Goal: Task Accomplishment & Management: Manage account settings

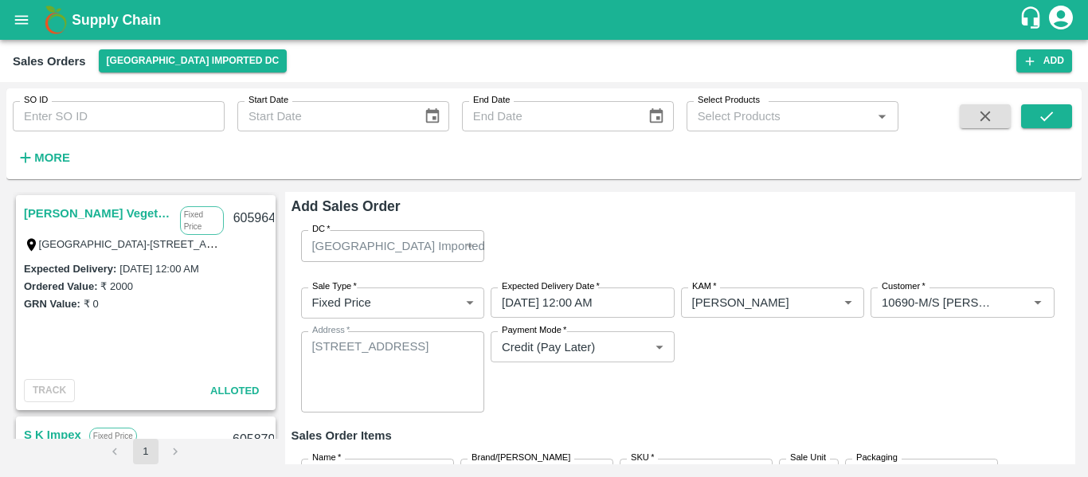
scroll to position [137, 0]
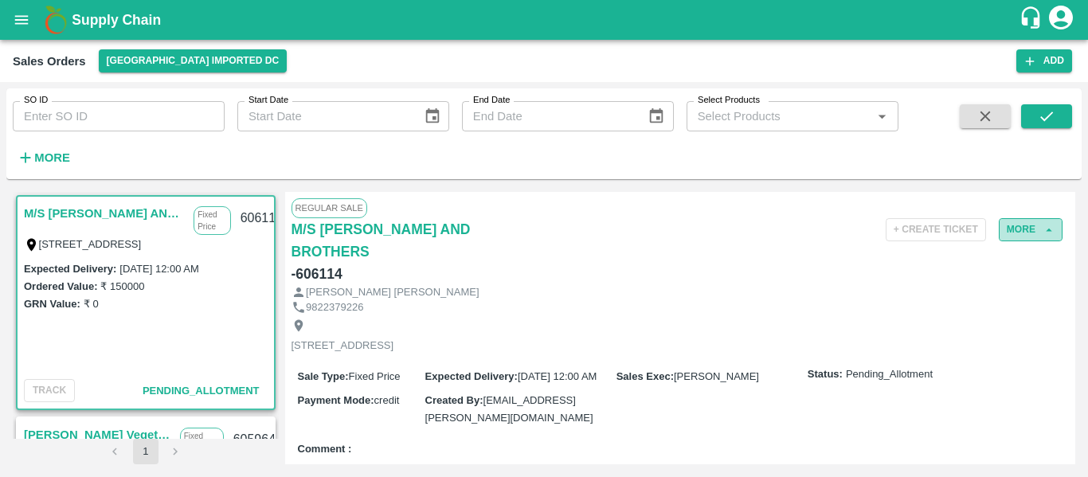
click at [1037, 228] on button "More" at bounding box center [1031, 229] width 64 height 23
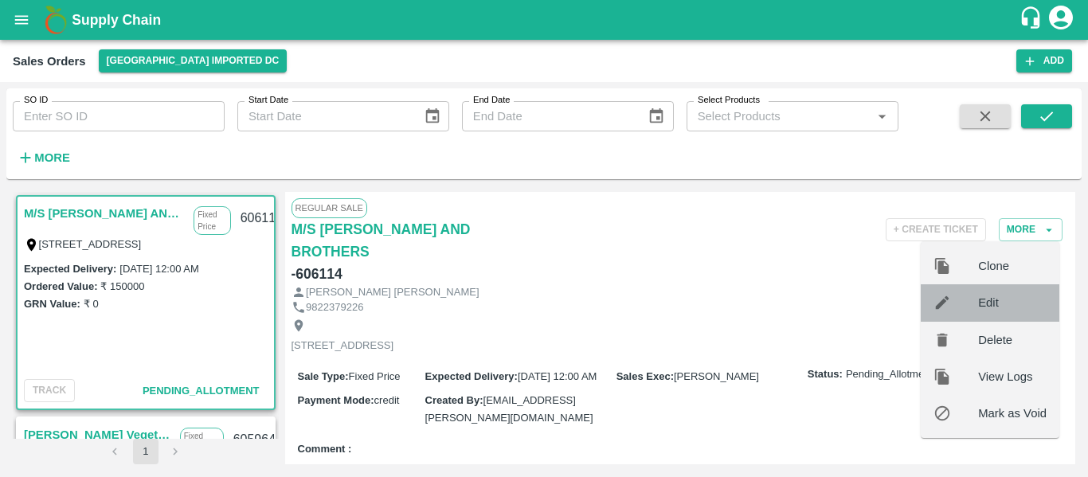
click at [996, 311] on span "Edit" at bounding box center [1012, 303] width 69 height 18
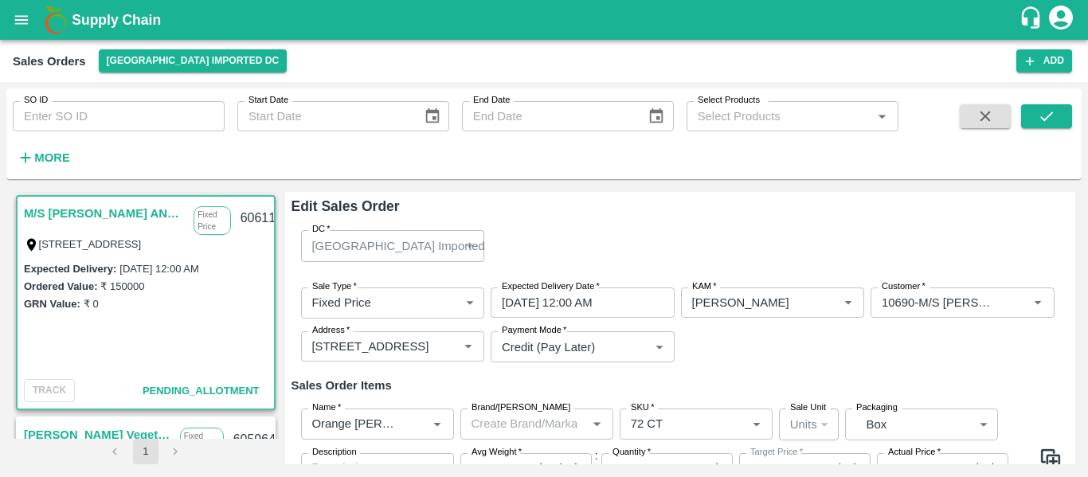
scroll to position [87, 0]
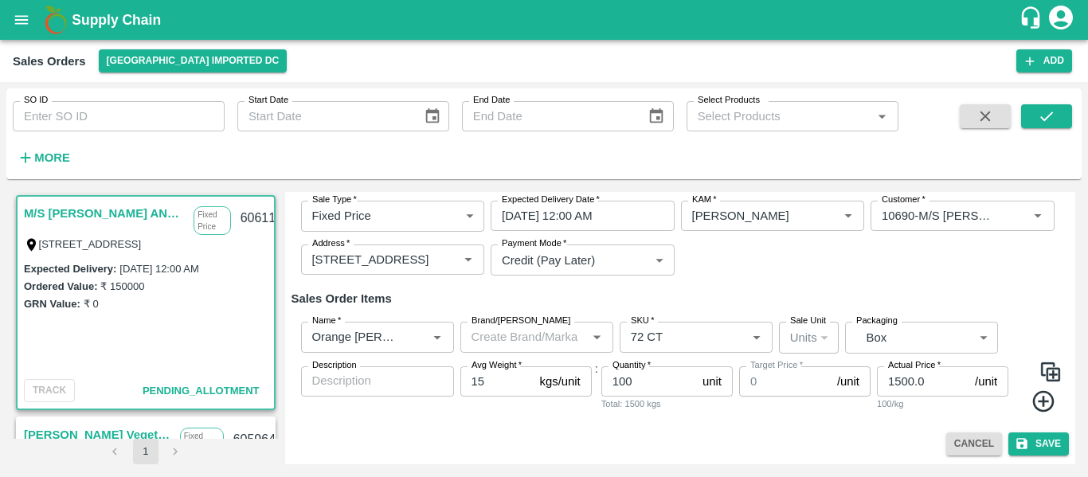
click at [774, 261] on div "Sale Type   * Fixed Price 1 Sale Type Expected Delivery Date   * 30/09/2025 12:…" at bounding box center [681, 238] width 778 height 101
click at [649, 378] on input "100" at bounding box center [649, 381] width 95 height 30
type input "130"
click at [1041, 445] on button "Save" at bounding box center [1039, 444] width 61 height 23
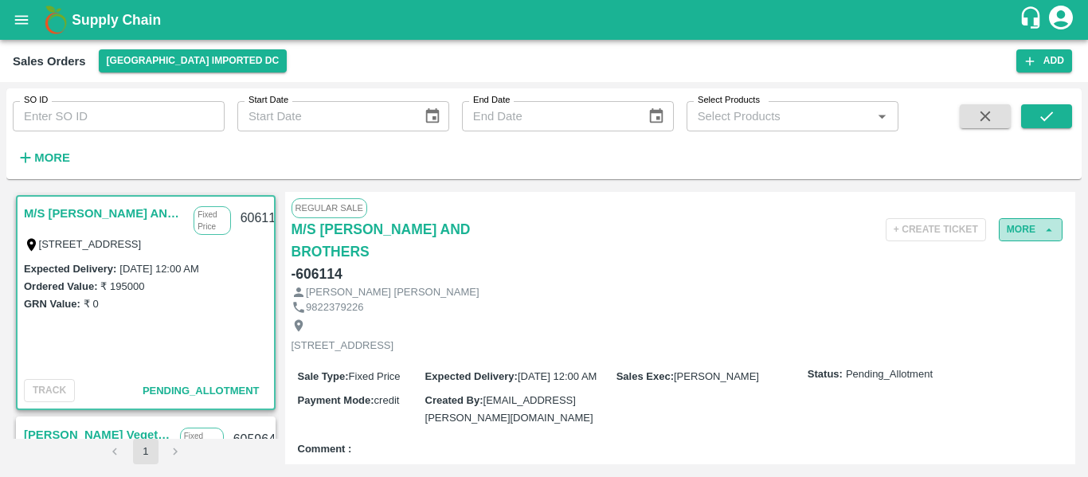
click at [1049, 230] on icon "button" at bounding box center [1049, 230] width 14 height 14
click at [1042, 233] on icon "button" at bounding box center [1049, 230] width 14 height 14
click at [1050, 221] on button "More" at bounding box center [1031, 229] width 64 height 23
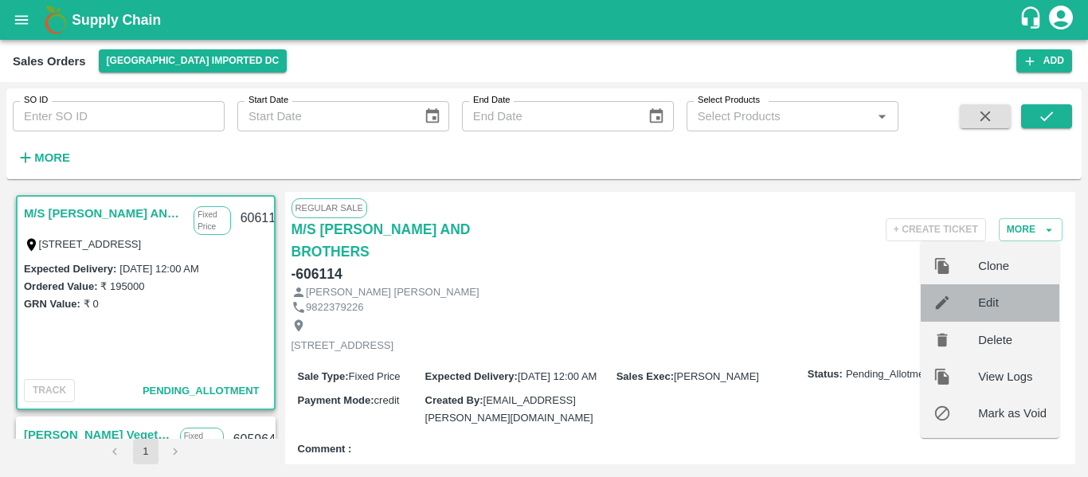
click at [993, 313] on div "Edit" at bounding box center [990, 302] width 139 height 37
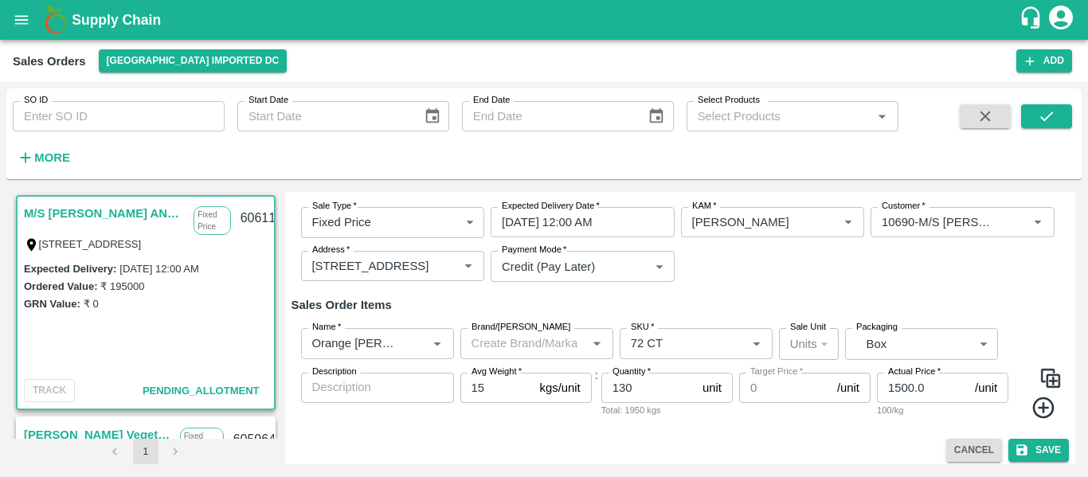
scroll to position [87, 0]
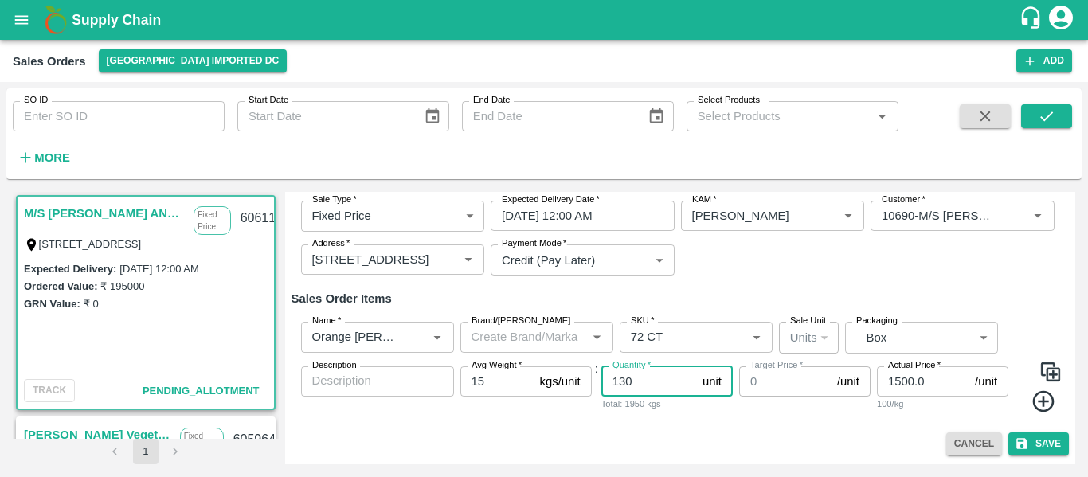
click at [667, 382] on input "130" at bounding box center [649, 381] width 95 height 30
type input "131"
click at [1046, 445] on button "Save" at bounding box center [1039, 444] width 61 height 23
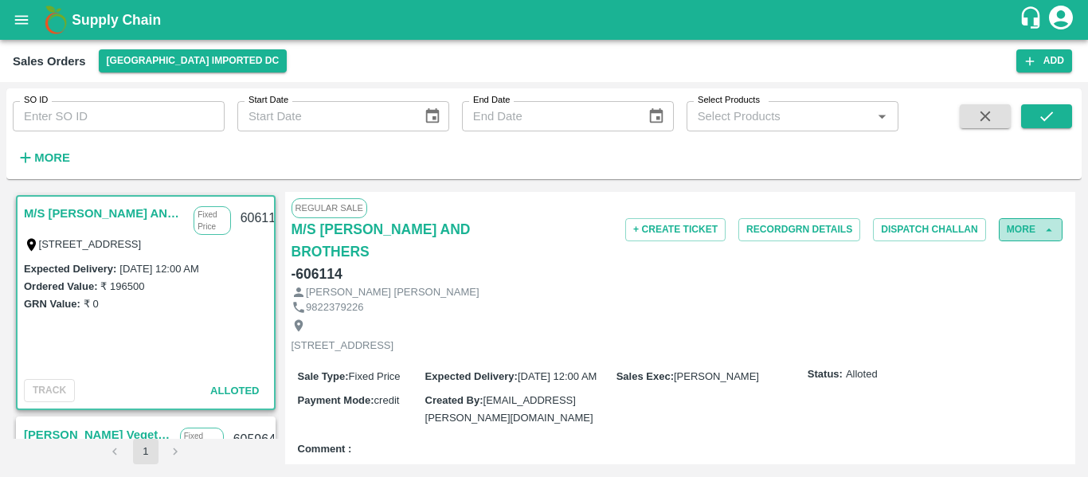
click at [1011, 229] on button "More" at bounding box center [1031, 229] width 64 height 23
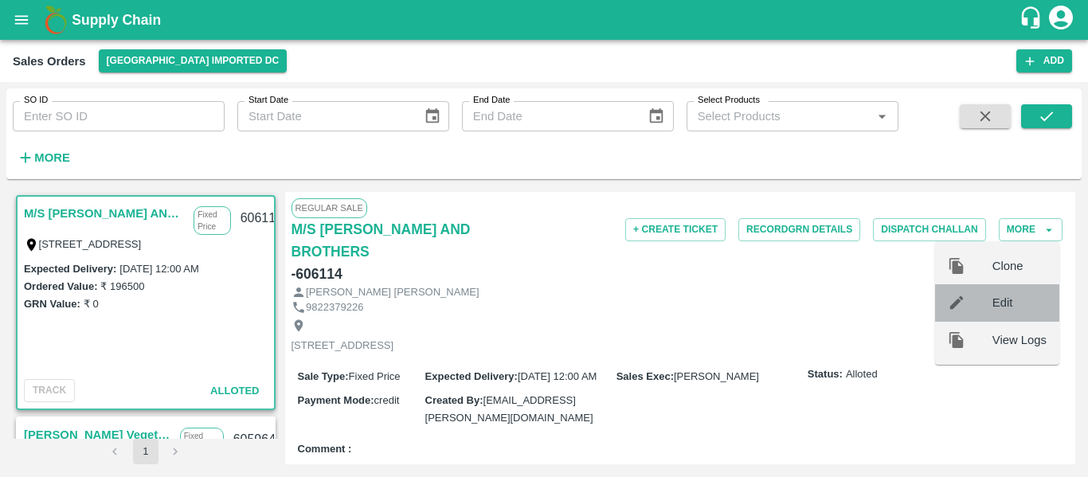
click at [1002, 308] on span "Edit" at bounding box center [1020, 303] width 54 height 18
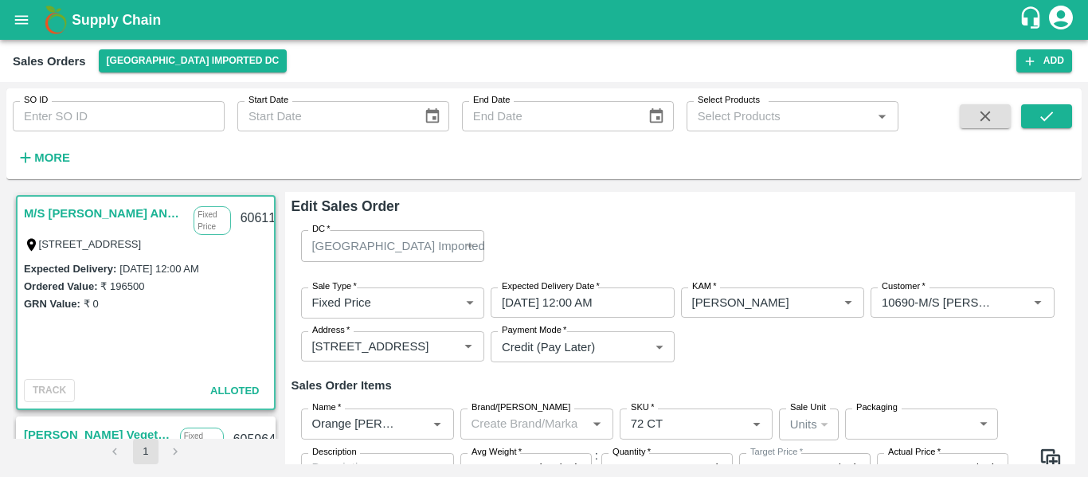
type input "0"
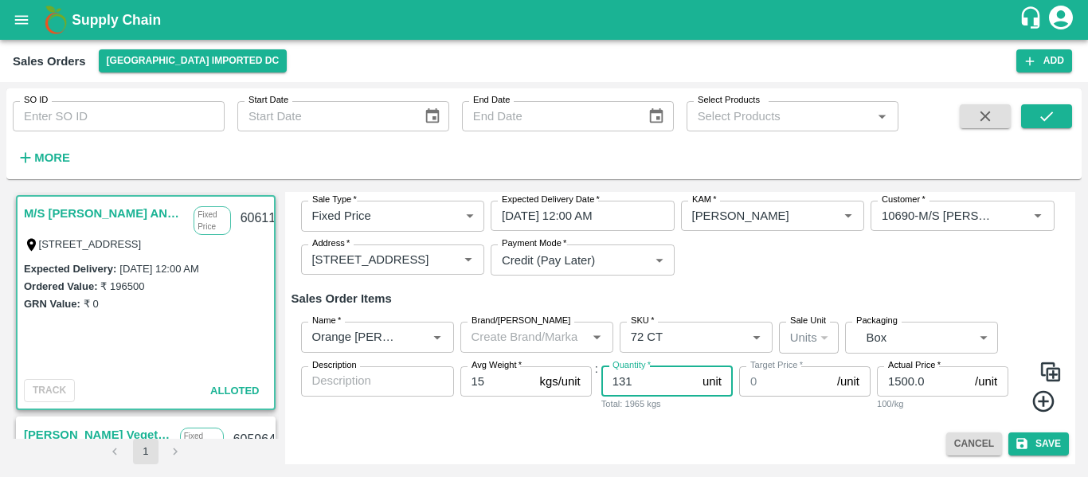
click at [664, 378] on input "131" at bounding box center [649, 381] width 95 height 30
type input "130"
click at [1039, 441] on button "Save" at bounding box center [1039, 444] width 61 height 23
